Goal: Information Seeking & Learning: Learn about a topic

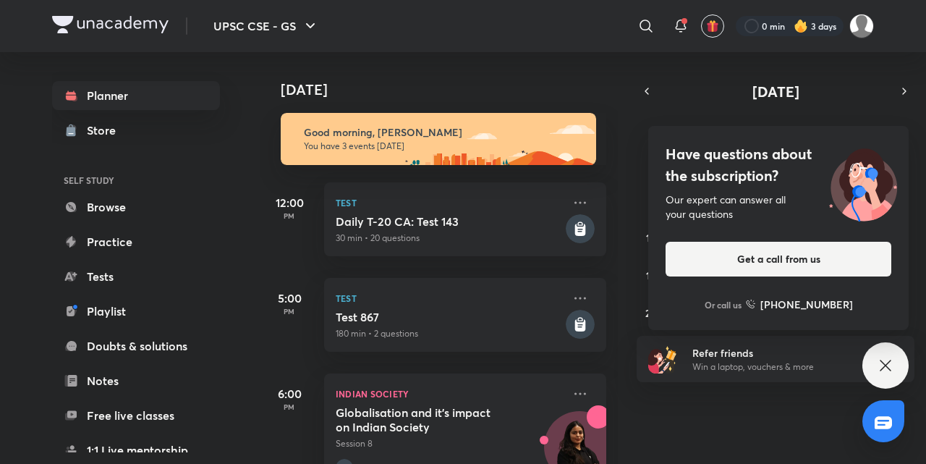
click at [884, 366] on icon at bounding box center [885, 365] width 11 height 11
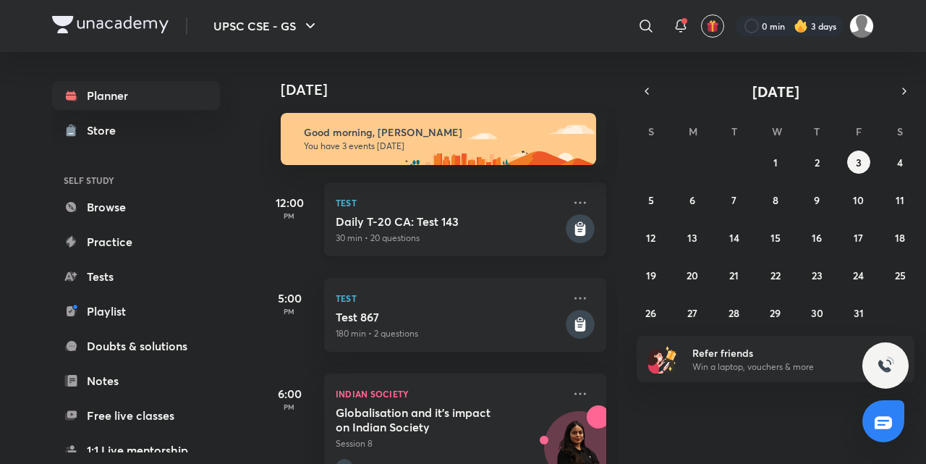
drag, startPoint x: 884, startPoint y: 366, endPoint x: 504, endPoint y: 211, distance: 410.1
click at [504, 211] on div "UPSC CSE - GS ​ 0 min 3 days Planner Store SELF STUDY Browse Practice Tests Pla…" at bounding box center [463, 232] width 926 height 464
click at [273, 20] on button "UPSC CSE - GS" at bounding box center [266, 26] width 123 height 29
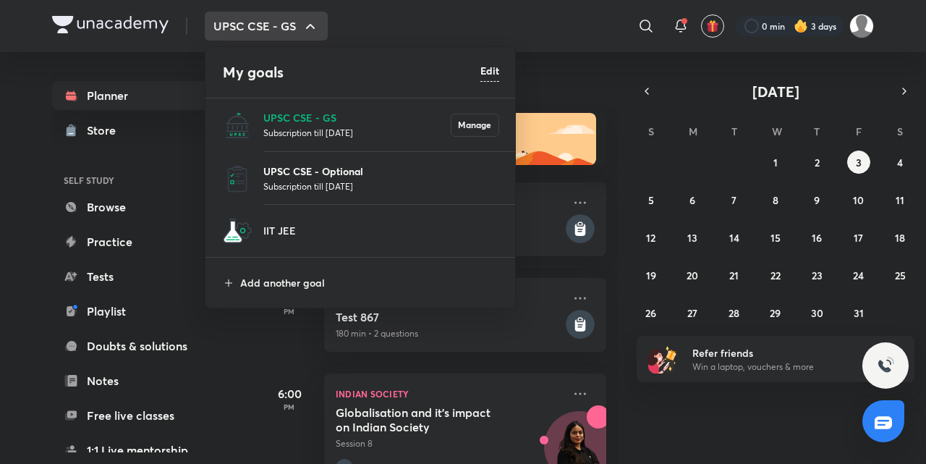
click at [321, 171] on p "UPSC CSE - Optional" at bounding box center [381, 170] width 236 height 15
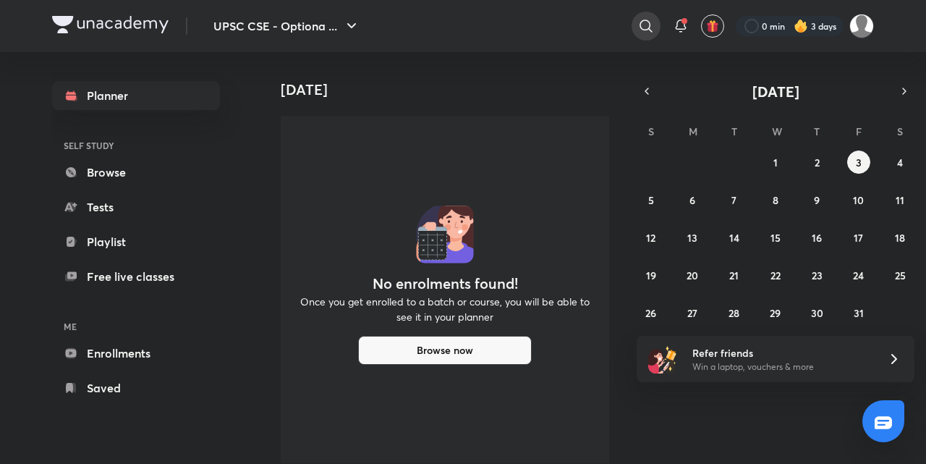
click at [646, 35] on div at bounding box center [646, 26] width 29 height 29
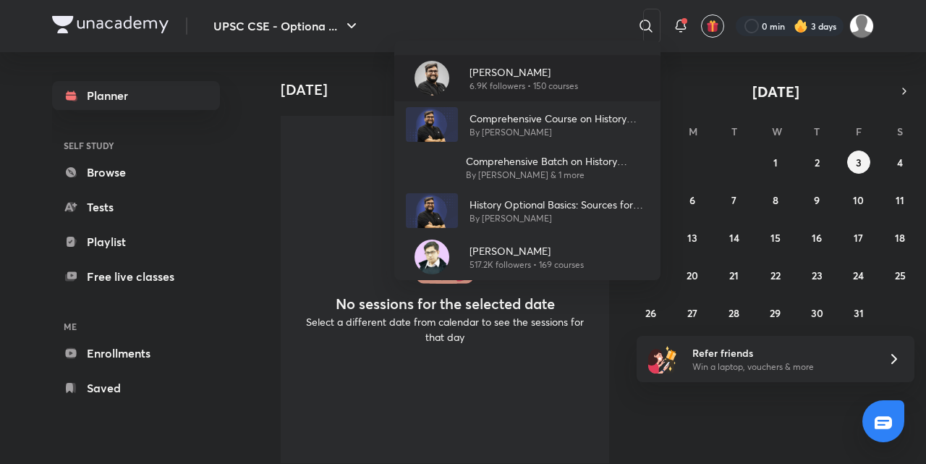
click at [421, 88] on img at bounding box center [432, 78] width 35 height 35
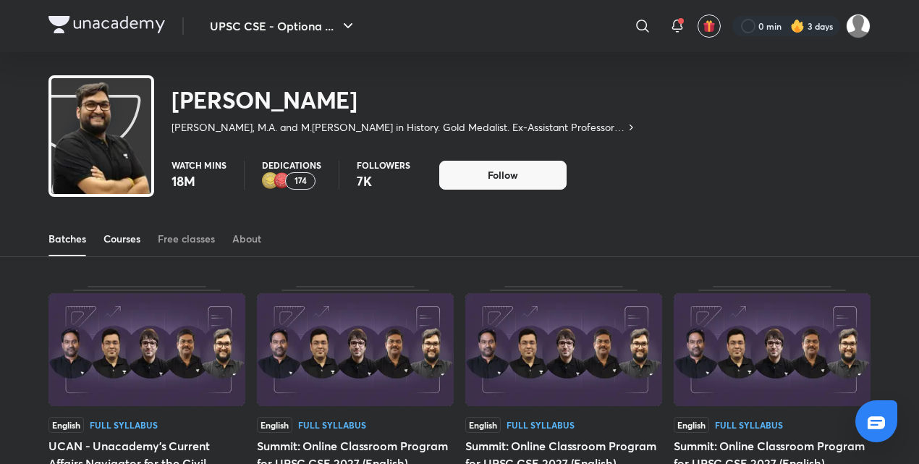
click at [132, 231] on div "Courses" at bounding box center [121, 238] width 37 height 14
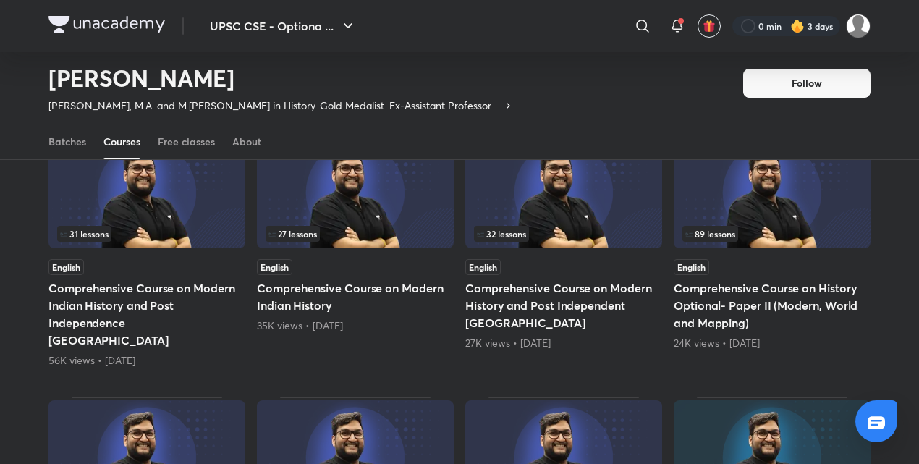
scroll to position [159, 0]
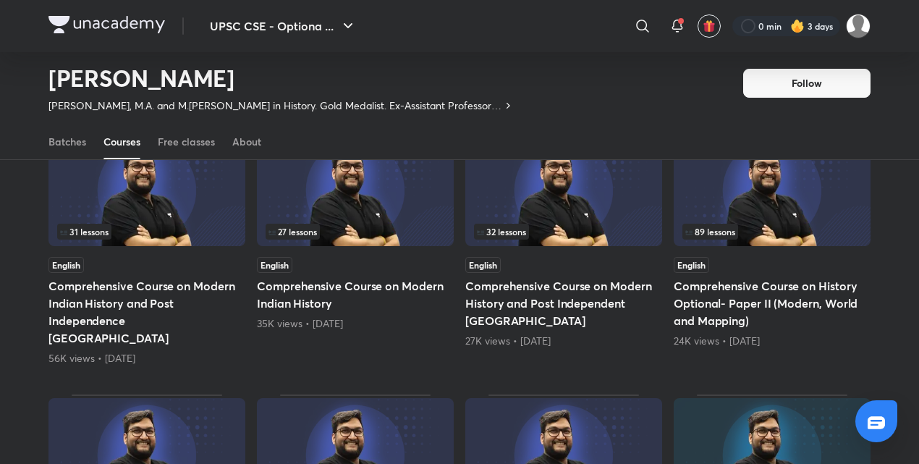
click at [810, 216] on img at bounding box center [772, 189] width 197 height 113
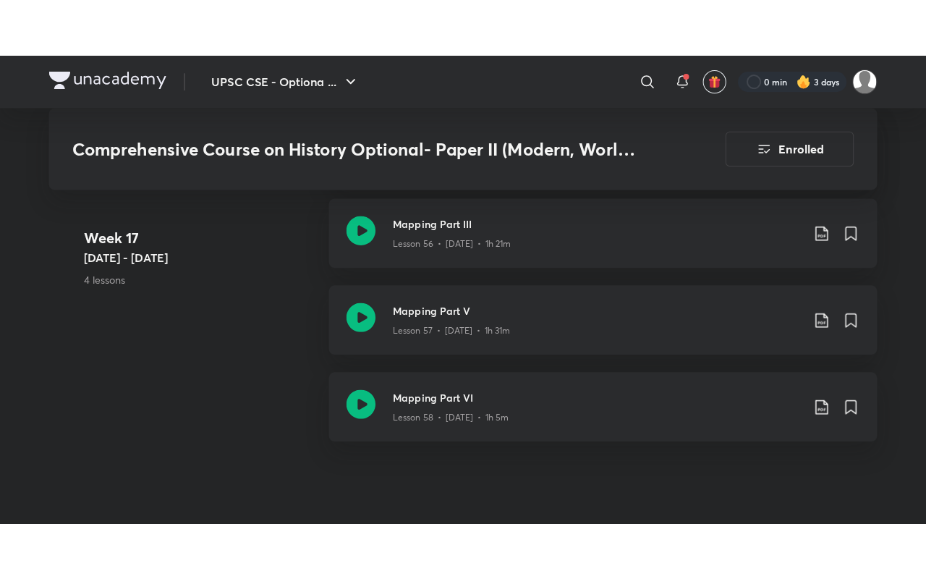
scroll to position [6878, 0]
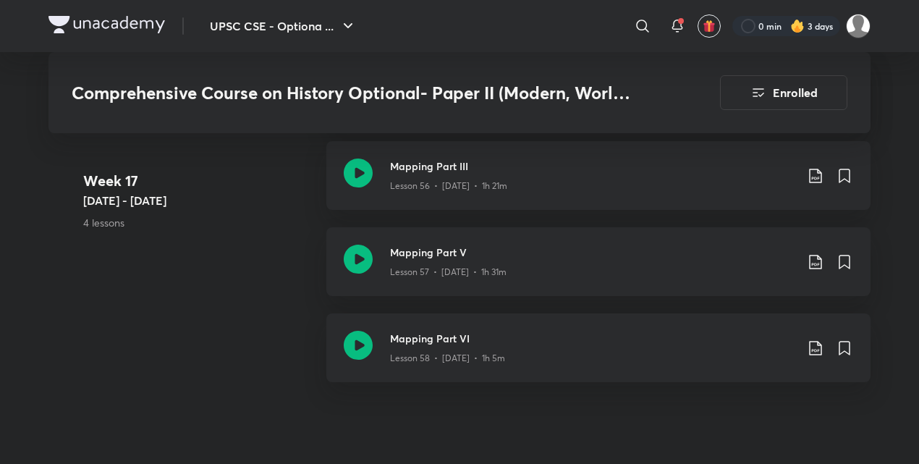
click at [271, 325] on div "Week [DATE] - [DATE] 4 lessons Mapping Part II Lesson 55 • [DATE] • 1h 18m Mapp…" at bounding box center [459, 227] width 822 height 344
click at [366, 331] on icon at bounding box center [358, 345] width 29 height 29
